Goal: Information Seeking & Learning: Learn about a topic

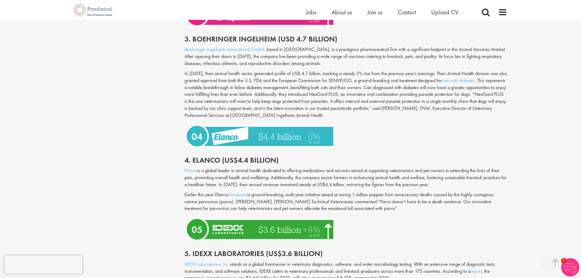
scroll to position [824, 0]
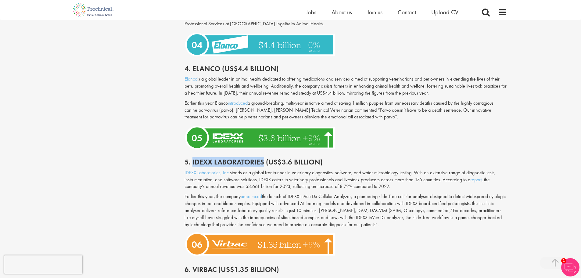
drag, startPoint x: 192, startPoint y: 152, endPoint x: 262, endPoint y: 155, distance: 69.9
click at [262, 158] on h2 "5. Idexx Laboratories (US$3.6 billion)" at bounding box center [346, 162] width 323 height 8
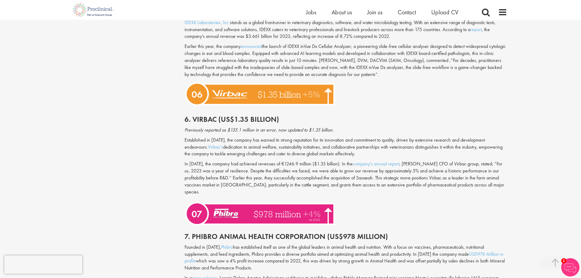
scroll to position [976, 0]
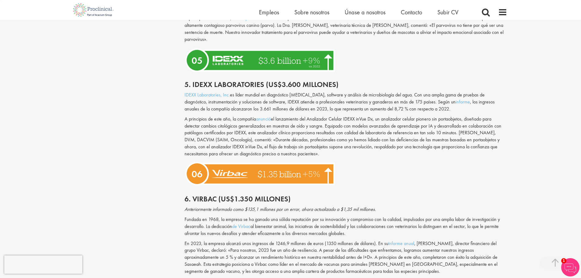
scroll to position [959, 0]
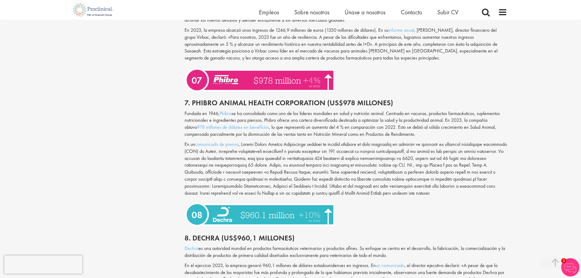
scroll to position [1112, 0]
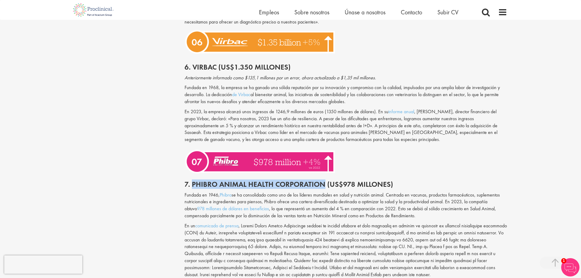
drag, startPoint x: 191, startPoint y: 170, endPoint x: 325, endPoint y: 167, distance: 133.3
click at [325, 179] on font "7. Phibro Animal Health Corporation (US$978 millones)" at bounding box center [289, 183] width 209 height 9
click at [191, 146] on img at bounding box center [261, 160] width 153 height 28
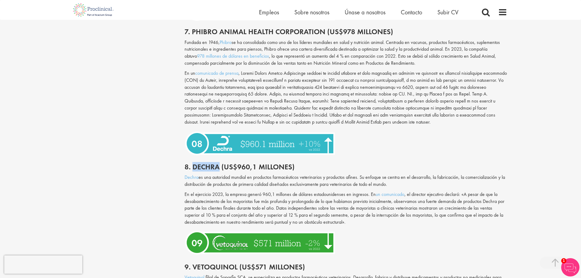
drag, startPoint x: 192, startPoint y: 154, endPoint x: 218, endPoint y: 154, distance: 25.9
click at [218, 162] on font "8. Dechra (US$960,1 millones)" at bounding box center [240, 166] width 110 height 9
click at [401, 141] on div at bounding box center [346, 143] width 332 height 28
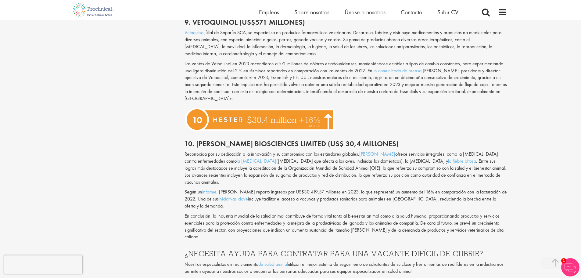
scroll to position [1539, 0]
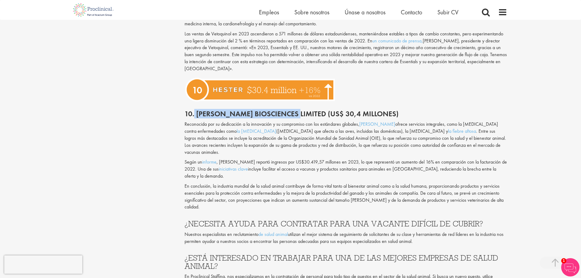
drag, startPoint x: 195, startPoint y: 99, endPoint x: 291, endPoint y: 99, distance: 96.4
click at [291, 109] on font "10. [PERSON_NAME] Biosciences Limited (US$ 30,4 millones)" at bounding box center [292, 113] width 214 height 9
click at [303, 131] on font ". Entre sus logros más destacados se incluye la acreditación de la Organización…" at bounding box center [345, 141] width 321 height 27
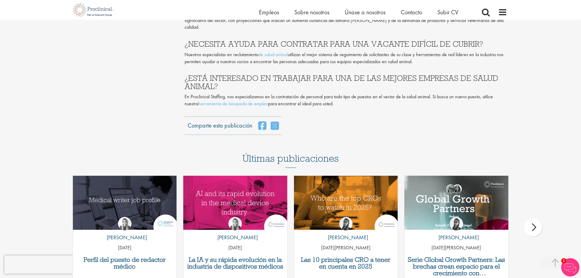
scroll to position [1752, 0]
